Goal: Information Seeking & Learning: Understand process/instructions

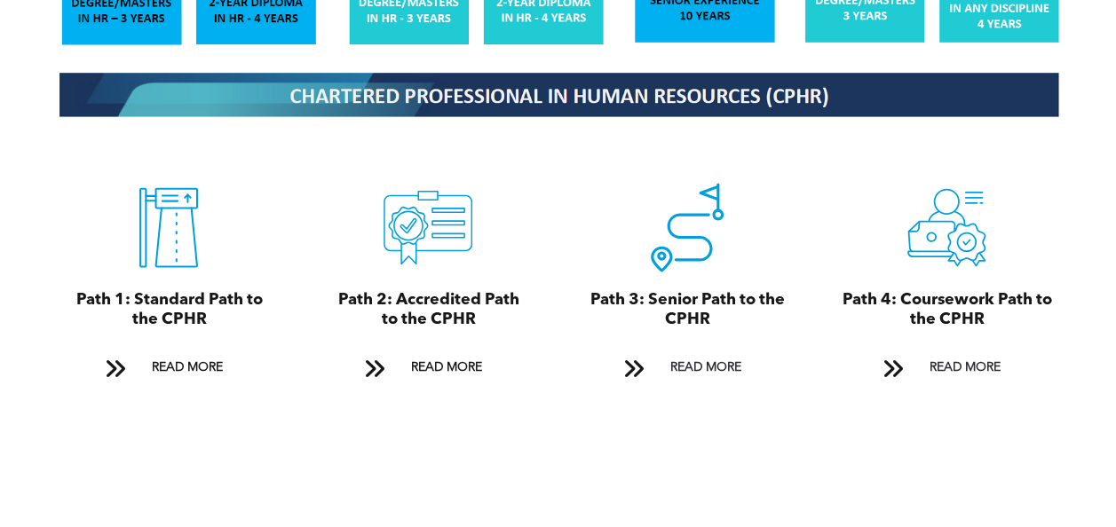
scroll to position [1883, 0]
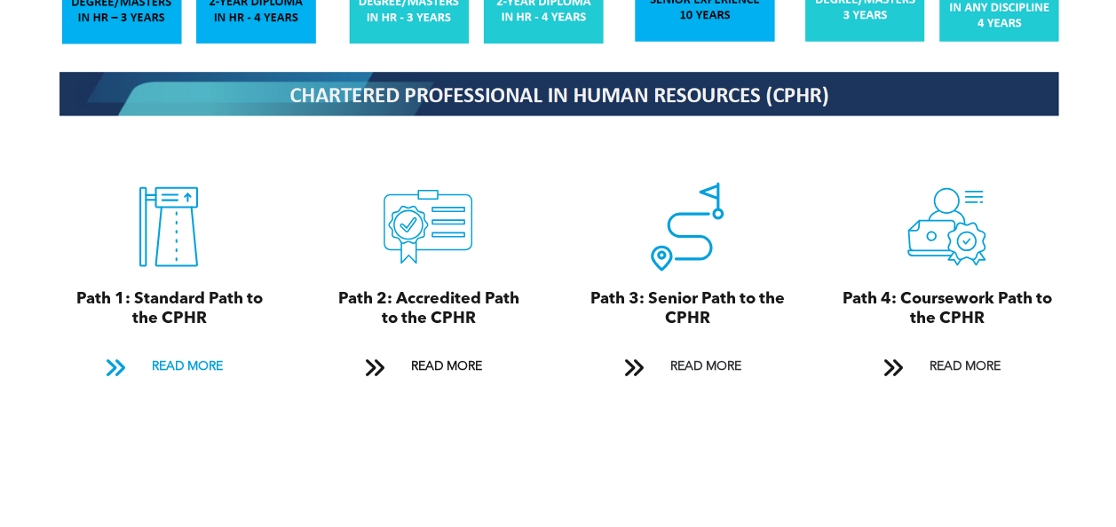
click at [197, 354] on span "READ MORE" at bounding box center [186, 367] width 83 height 33
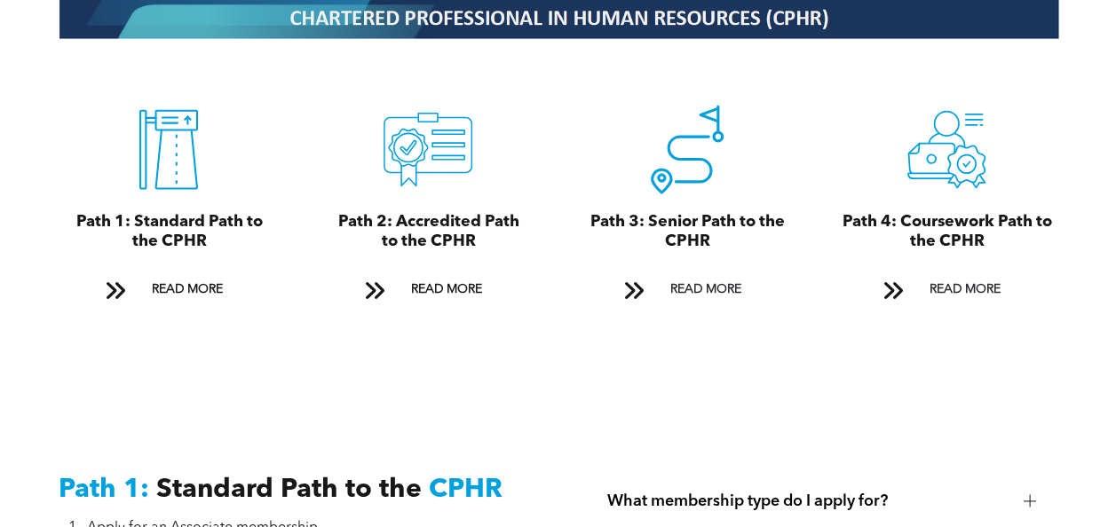
scroll to position [1998, 0]
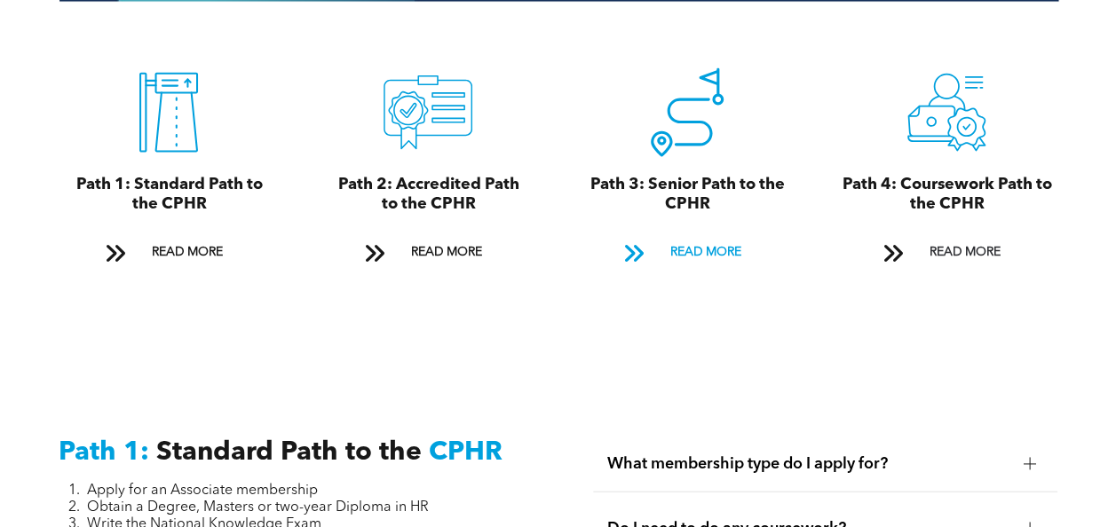
click at [695, 237] on span "READ MORE" at bounding box center [704, 252] width 83 height 33
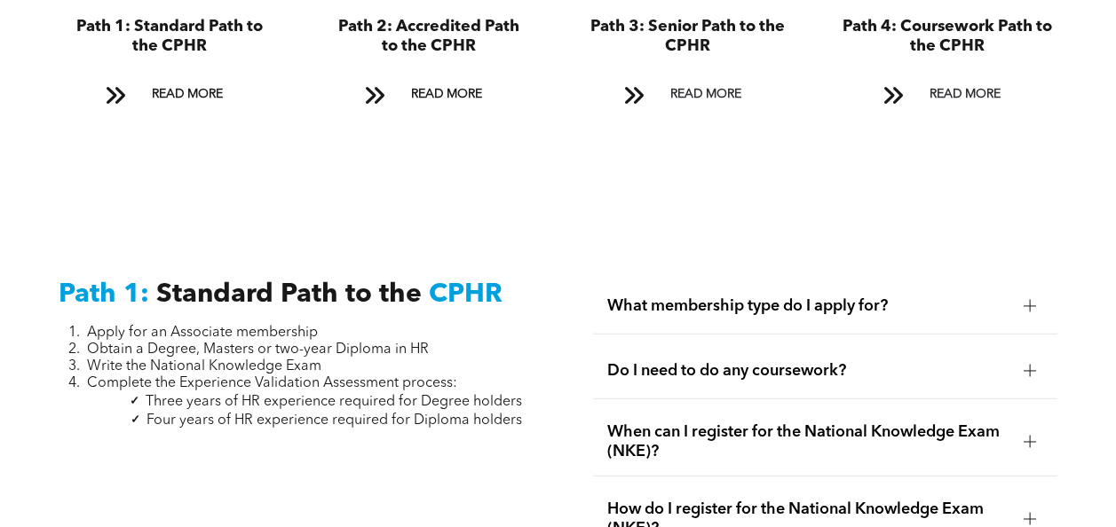
scroll to position [2056, 0]
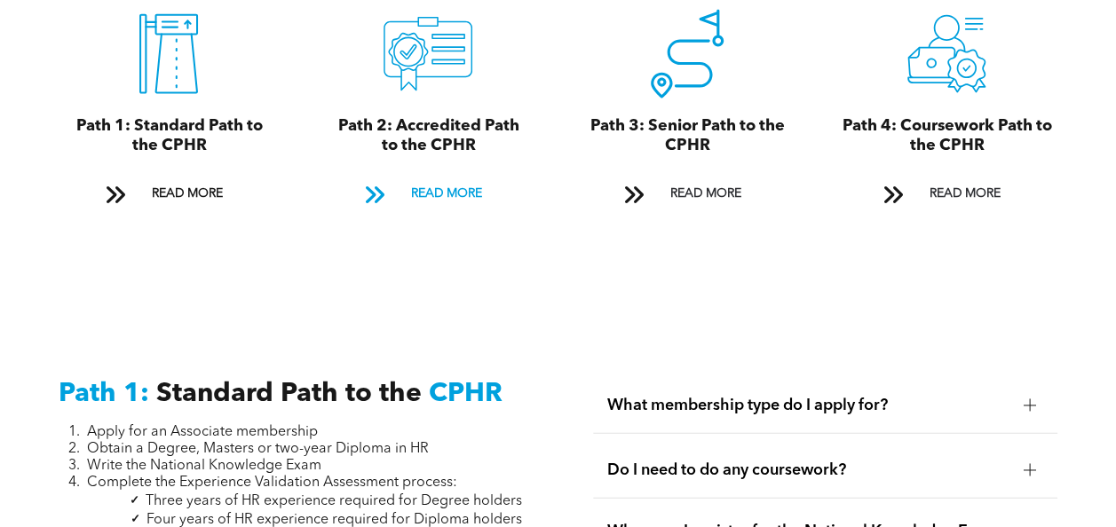
click at [376, 188] on span at bounding box center [373, 195] width 23 height 24
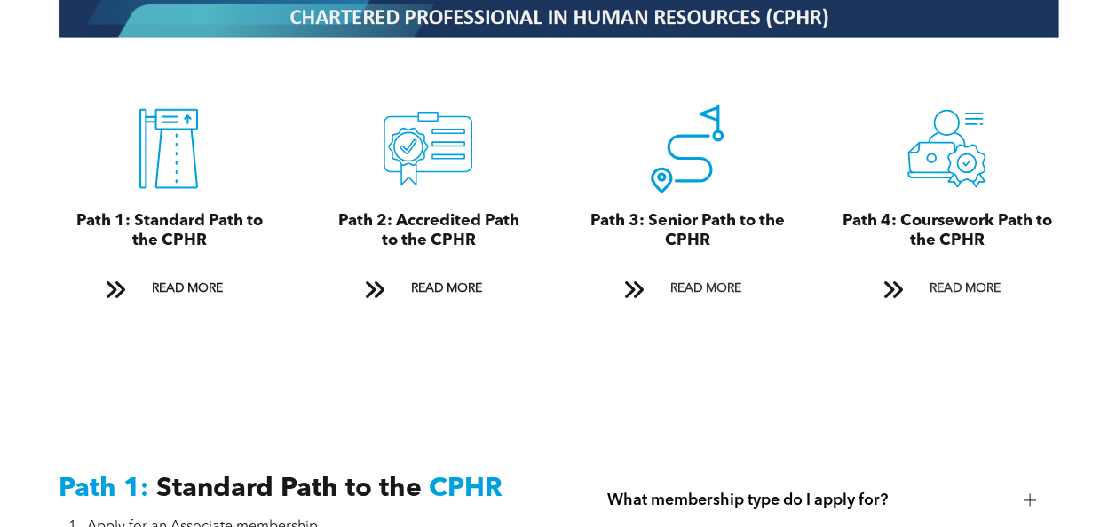
scroll to position [1963, 0]
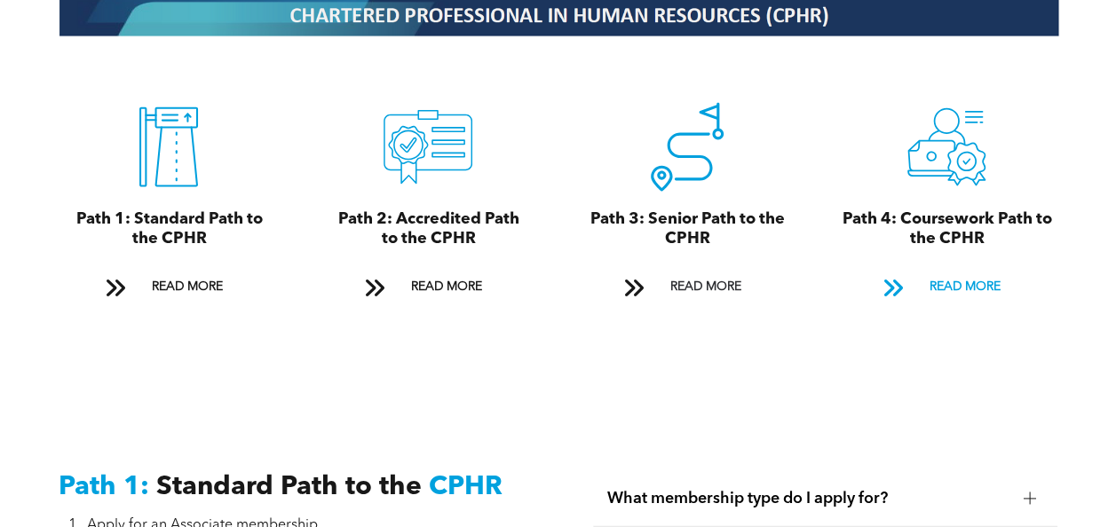
click at [888, 281] on span at bounding box center [892, 288] width 23 height 24
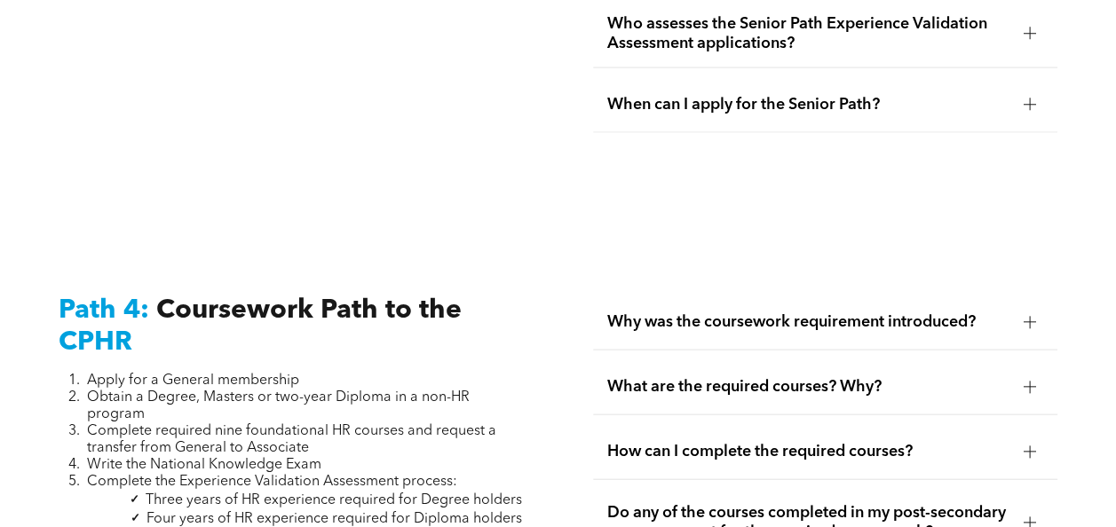
scroll to position [5352, 0]
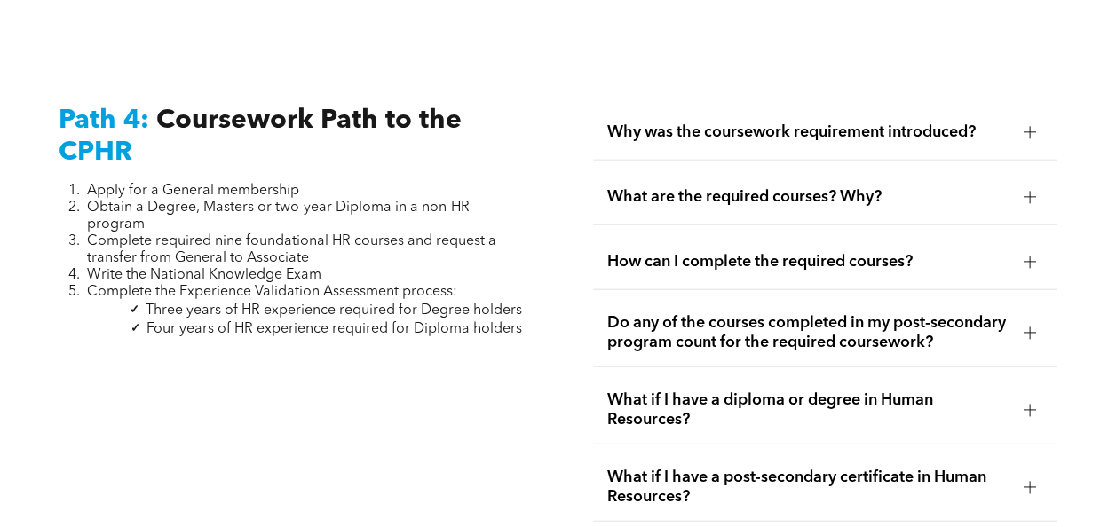
click at [515, 304] on span "Three years of HR experience required for Degree holders" at bounding box center [334, 311] width 376 height 14
click at [804, 123] on span "Why was the coursework requirement introduced?" at bounding box center [808, 133] width 402 height 20
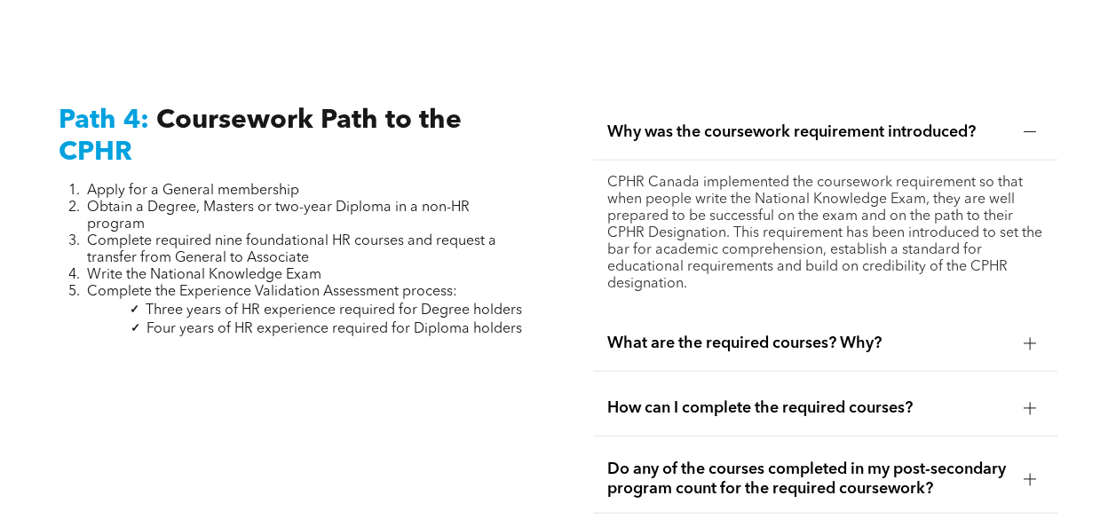
click at [804, 123] on span "Why was the coursework requirement introduced?" at bounding box center [808, 133] width 402 height 20
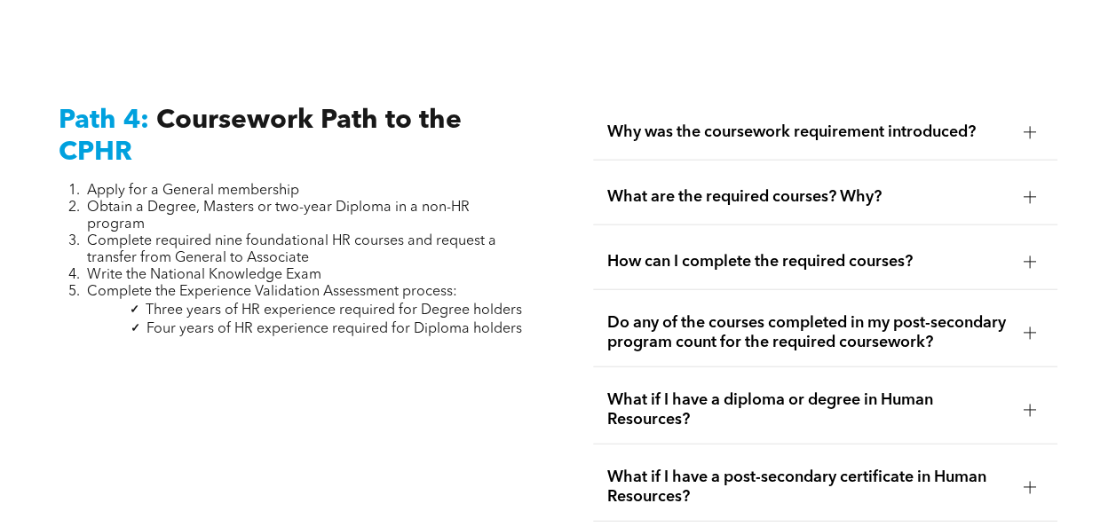
click at [890, 187] on span "What are the required courses? Why?" at bounding box center [808, 197] width 402 height 20
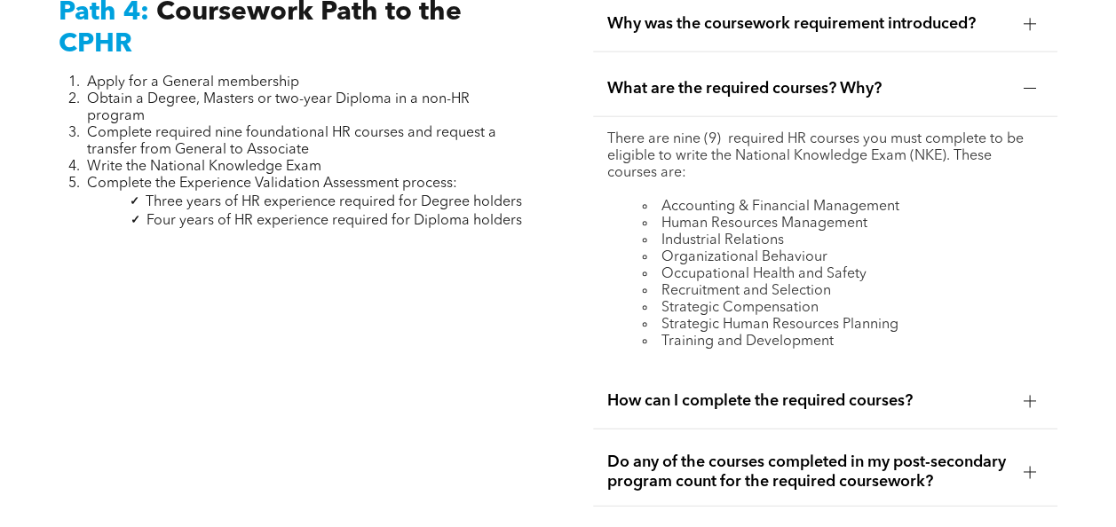
scroll to position [5595, 0]
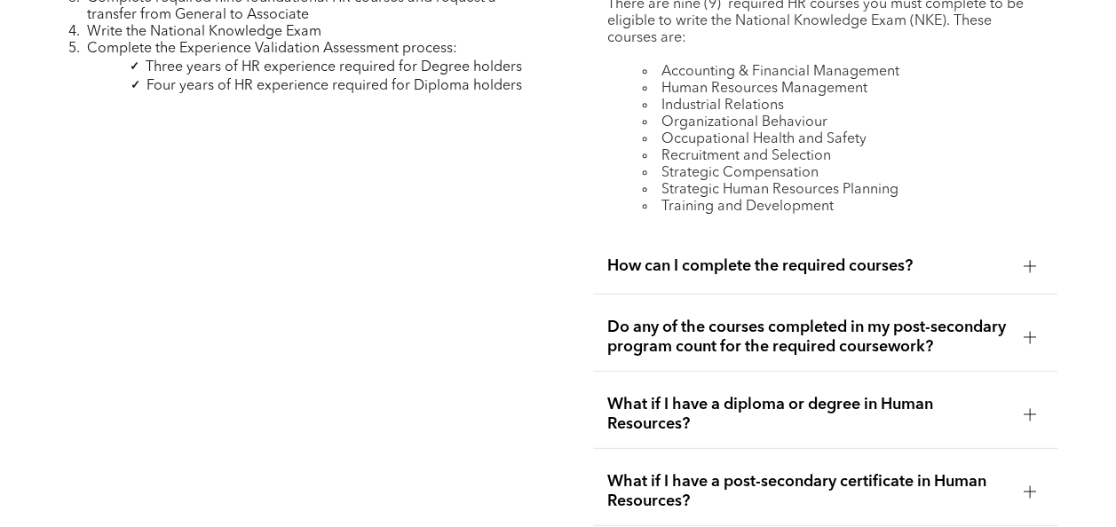
click at [702, 256] on div "How can I complete the required courses?" at bounding box center [825, 267] width 464 height 56
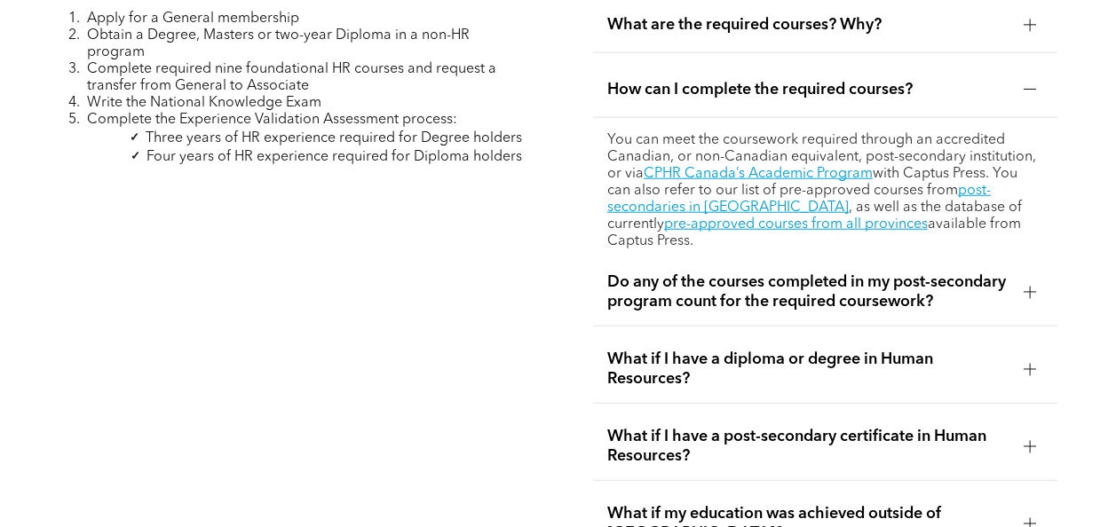
scroll to position [5526, 0]
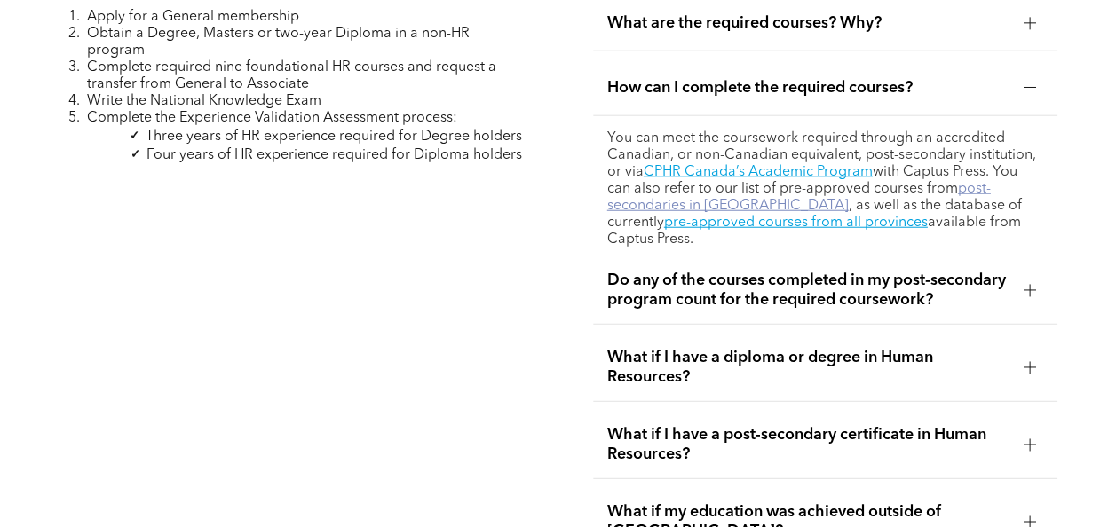
click at [967, 182] on link "post-secondaries in Alberta" at bounding box center [799, 197] width 384 height 31
